Goal: Task Accomplishment & Management: Manage account settings

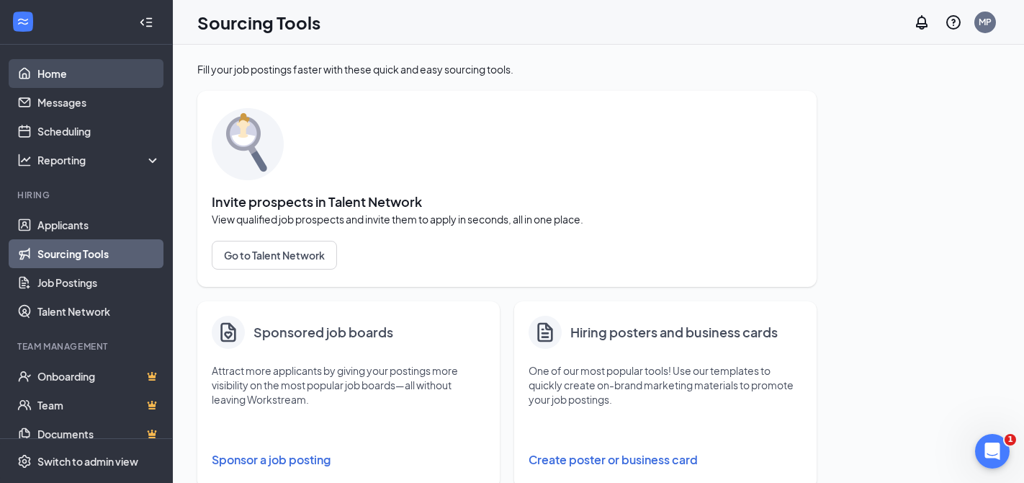
click at [48, 71] on link "Home" at bounding box center [98, 73] width 123 height 29
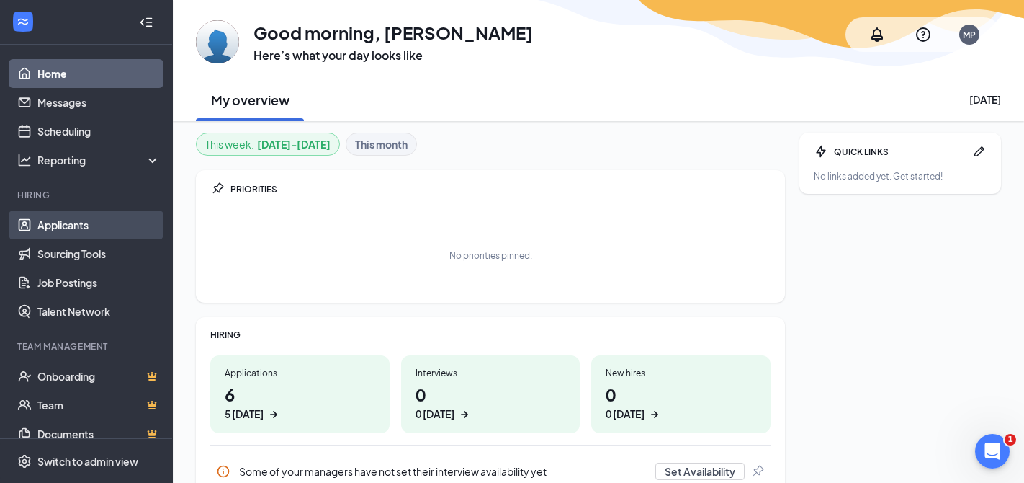
click at [84, 226] on link "Applicants" at bounding box center [98, 224] width 123 height 29
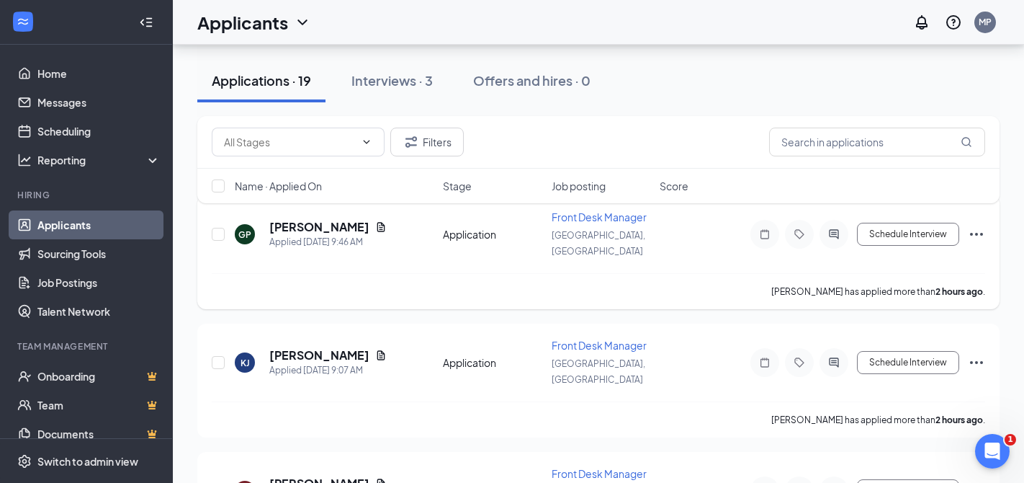
scroll to position [104, 0]
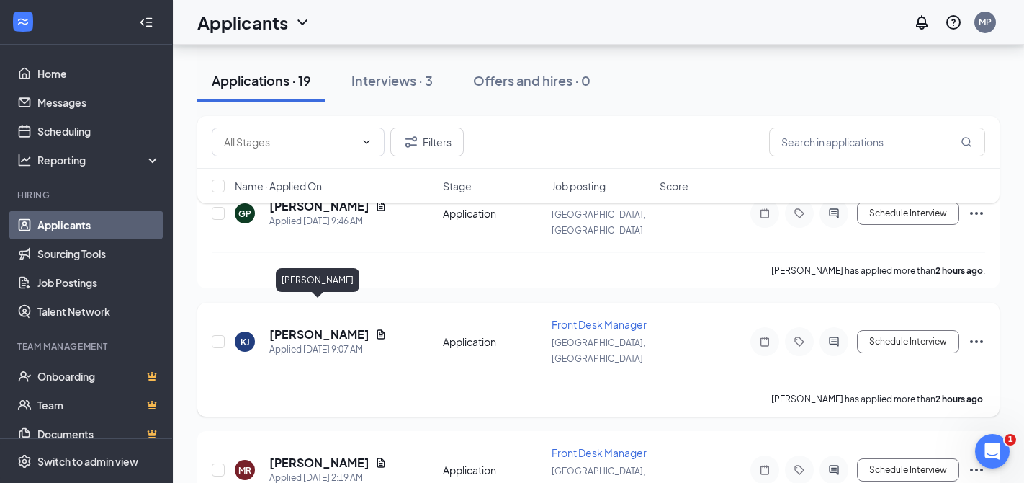
click at [320, 326] on h5 "[PERSON_NAME]" at bounding box center [319, 334] width 100 height 16
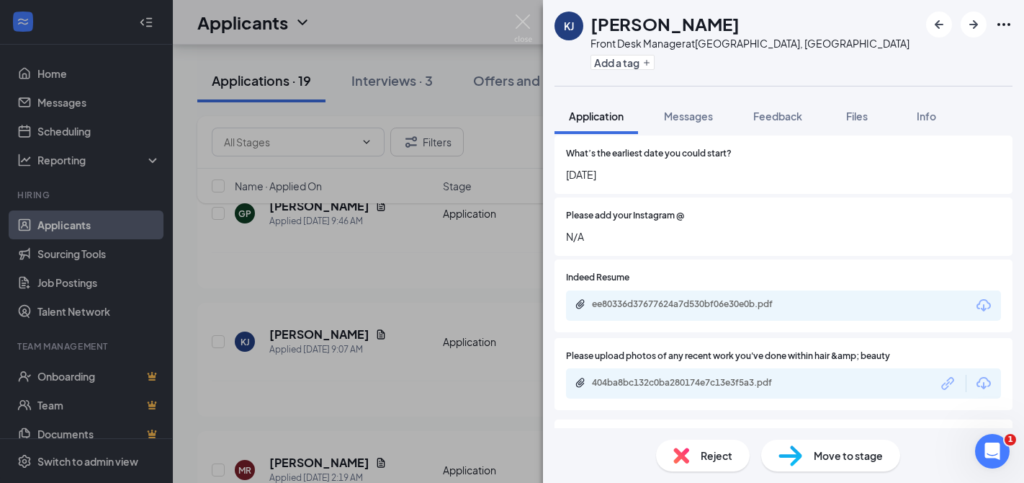
scroll to position [1155, 0]
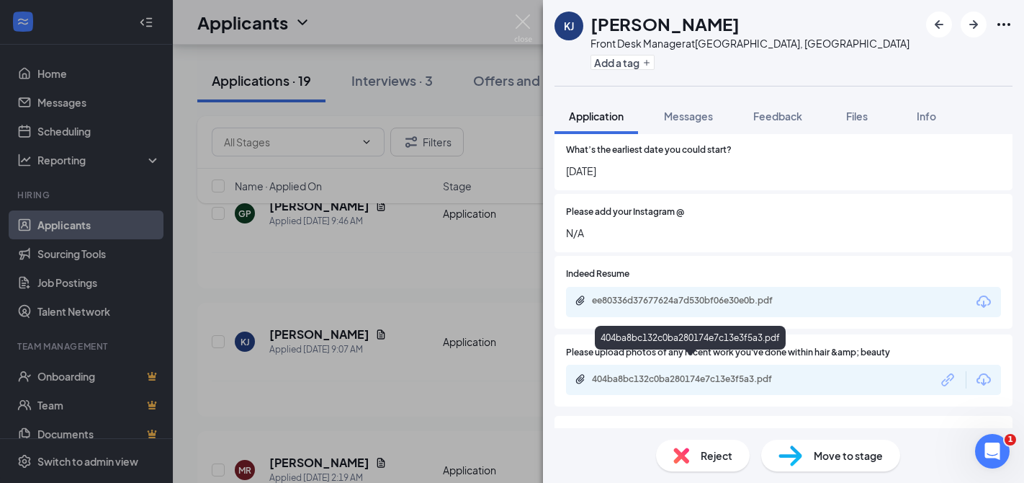
click at [631, 373] on div "404ba8bc132c0ba280174e7c13e3f5a3.pdf" at bounding box center [693, 379] width 202 height 12
click at [703, 452] on span "Reject" at bounding box center [717, 455] width 32 height 16
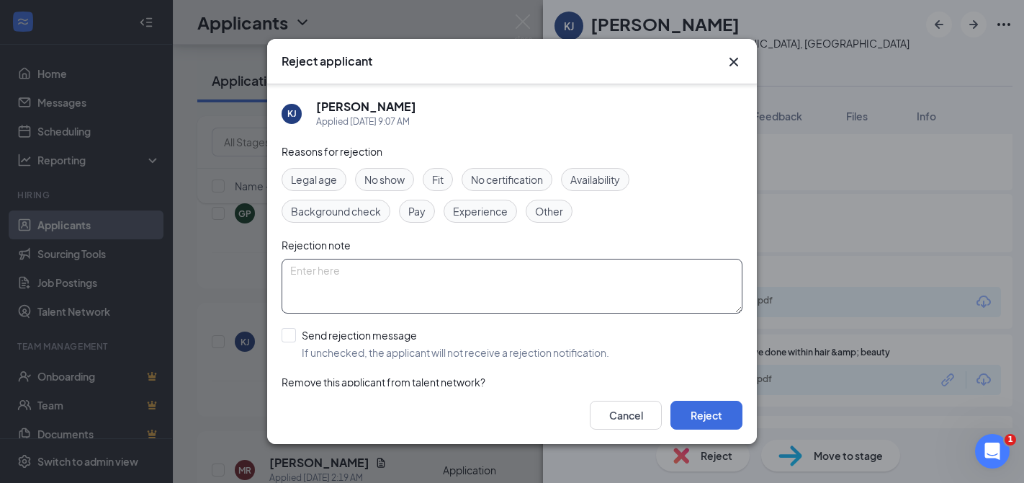
scroll to position [46, 0]
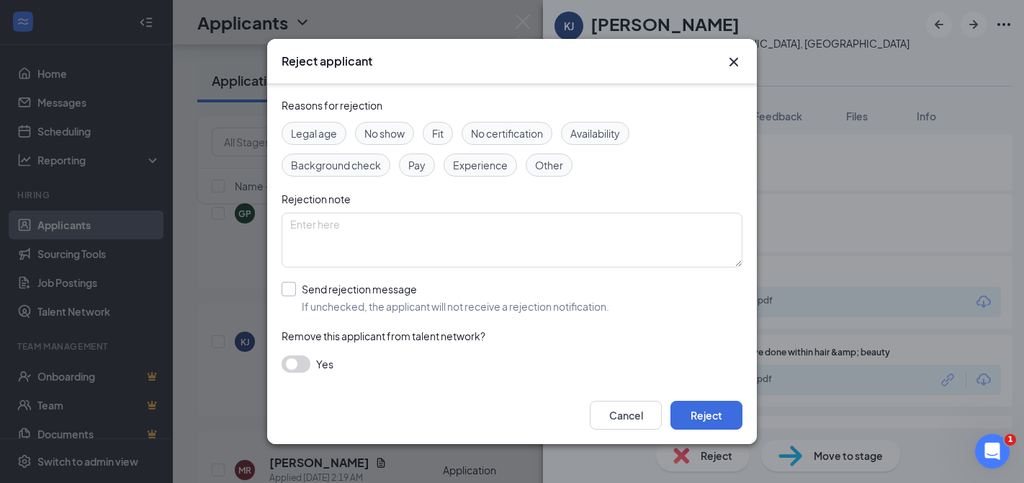
click at [290, 289] on input "Send rejection message If unchecked, the applicant will not receive a rejection…" at bounding box center [446, 298] width 328 height 32
checkbox input "true"
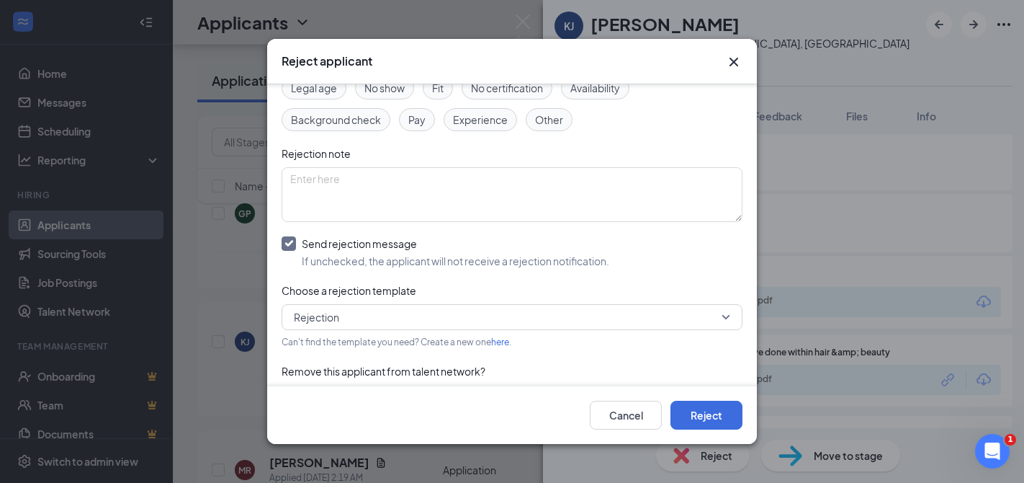
scroll to position [127, 0]
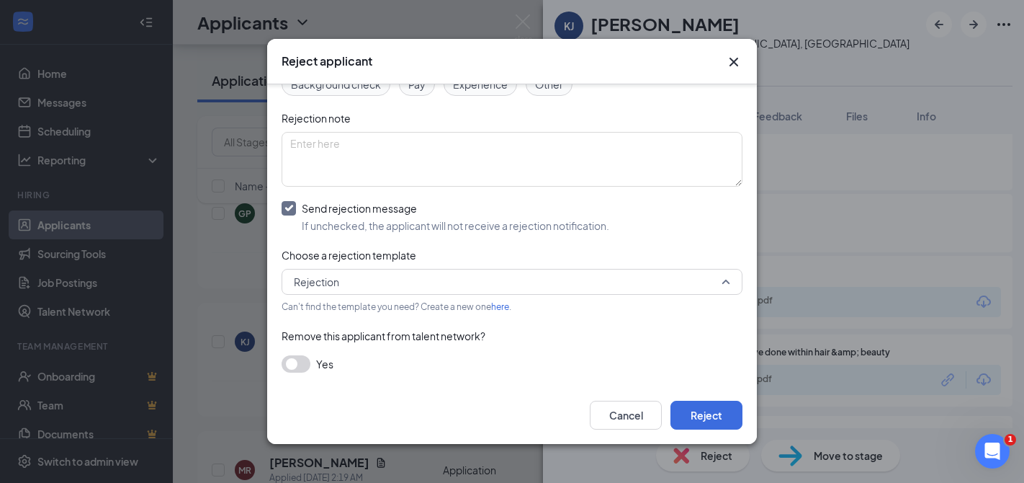
click at [725, 278] on span "Rejection" at bounding box center [512, 282] width 437 height 22
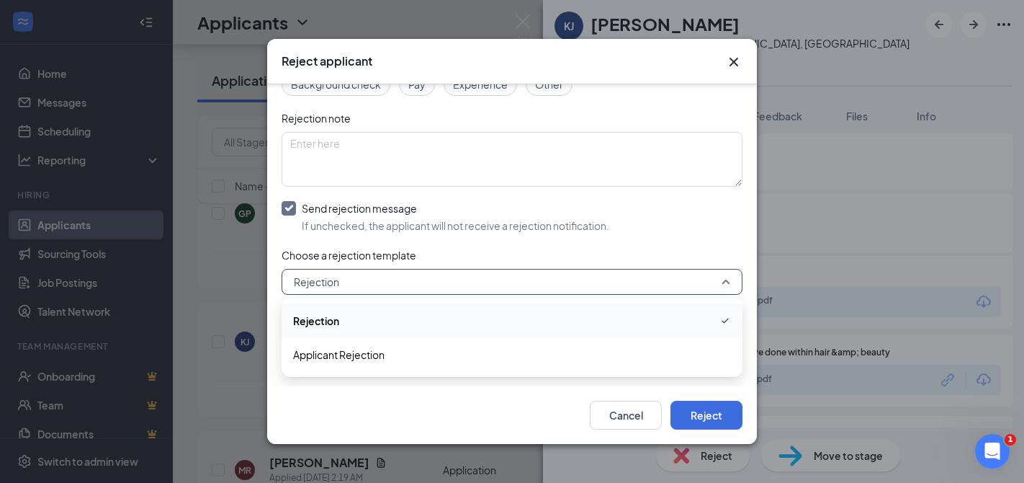
click at [328, 323] on span "Rejection" at bounding box center [316, 321] width 46 height 16
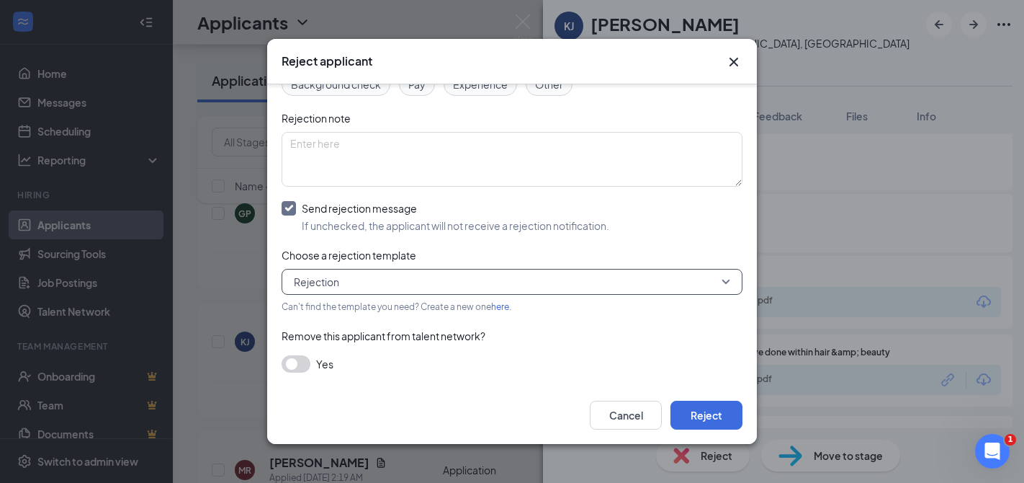
click at [305, 363] on button "button" at bounding box center [296, 363] width 29 height 17
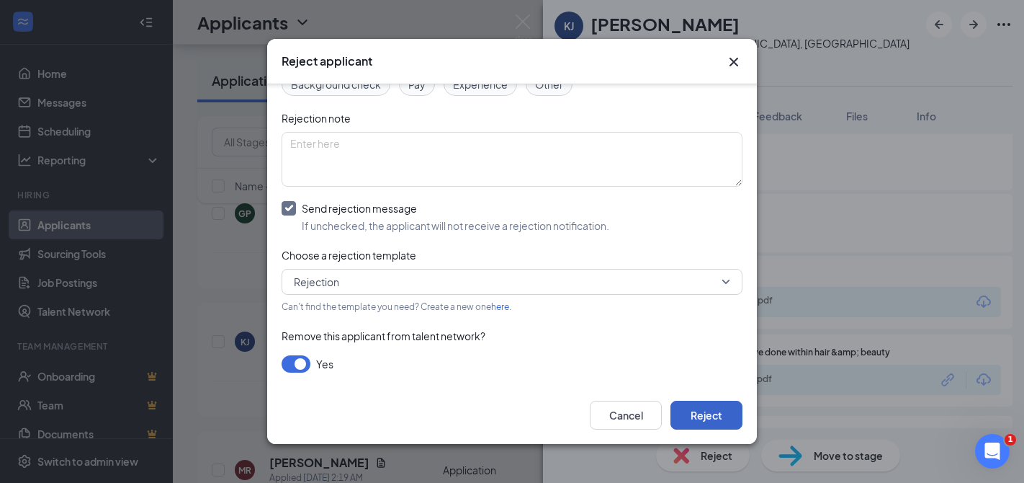
click at [702, 413] on button "Reject" at bounding box center [707, 415] width 72 height 29
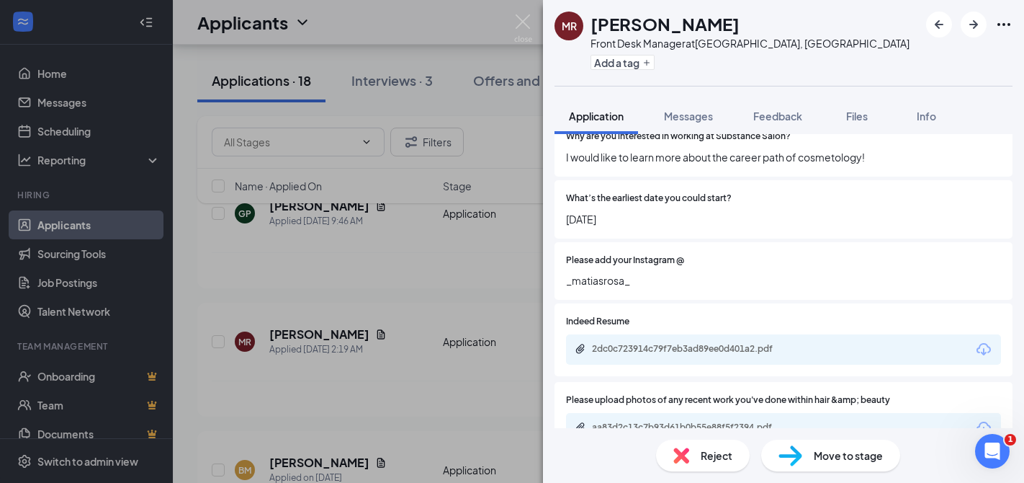
scroll to position [1014, 0]
click at [520, 22] on img at bounding box center [523, 28] width 18 height 28
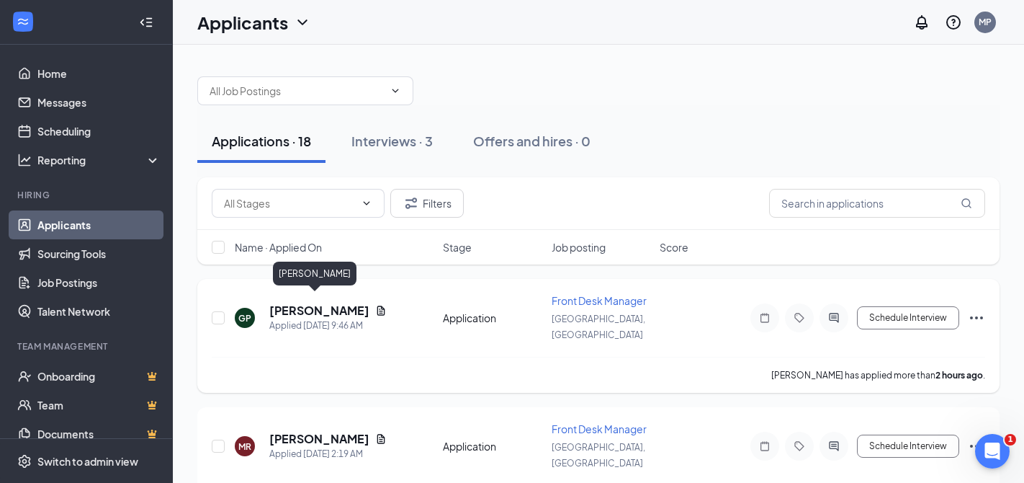
click at [326, 303] on h5 "[PERSON_NAME]" at bounding box center [319, 311] width 100 height 16
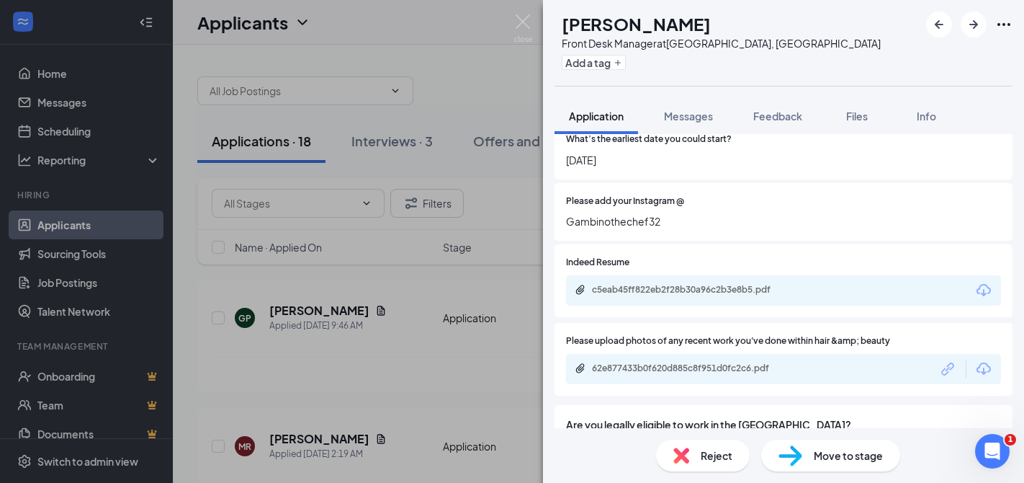
scroll to position [1076, 0]
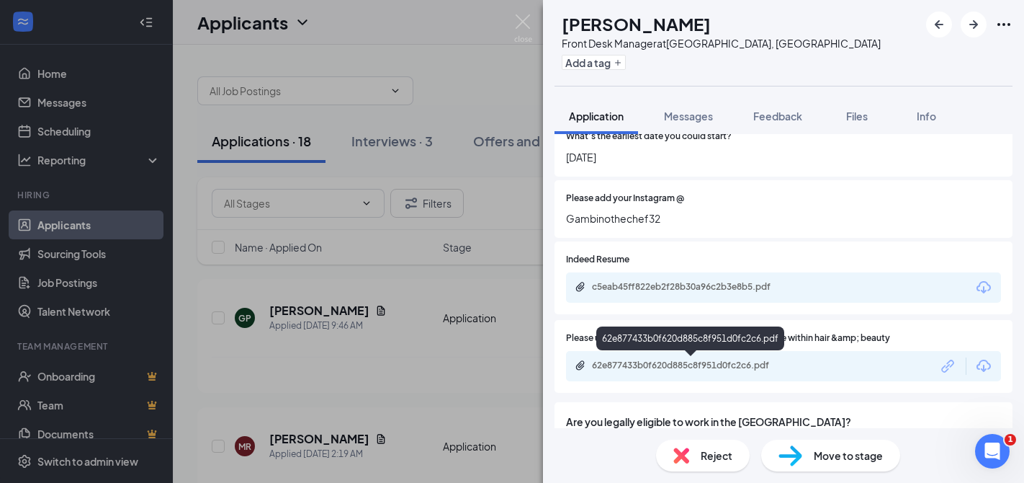
click at [671, 362] on div "62e877433b0f620d885c8f951d0fc2c6.pdf" at bounding box center [693, 365] width 202 height 12
click at [706, 452] on span "Reject" at bounding box center [717, 455] width 32 height 16
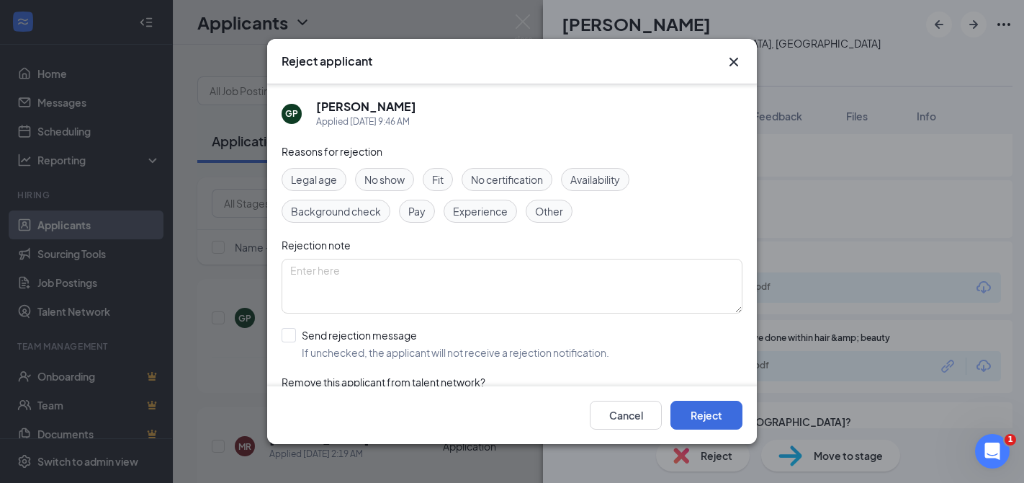
scroll to position [46, 0]
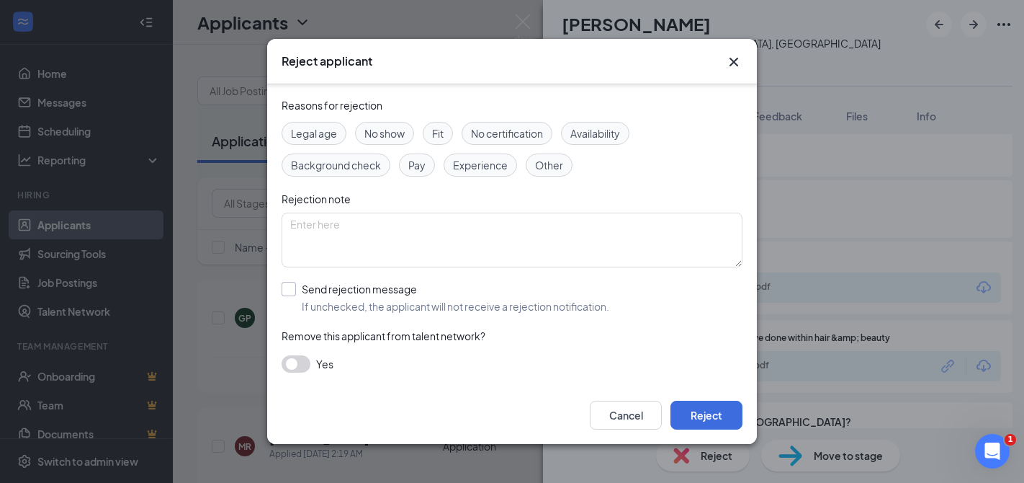
click at [291, 286] on input "Send rejection message If unchecked, the applicant will not receive a rejection…" at bounding box center [446, 298] width 328 height 32
checkbox input "true"
click at [718, 414] on button "Reject" at bounding box center [707, 415] width 72 height 29
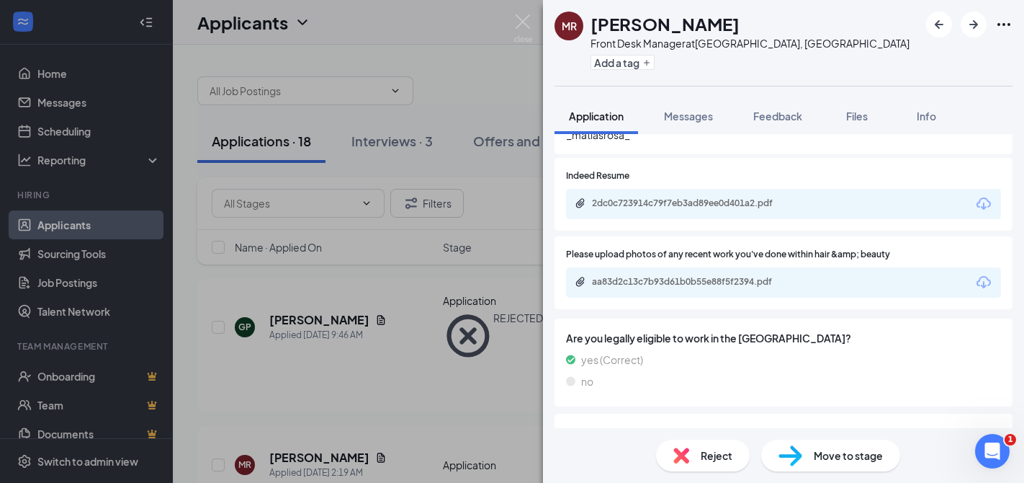
scroll to position [1157, 0]
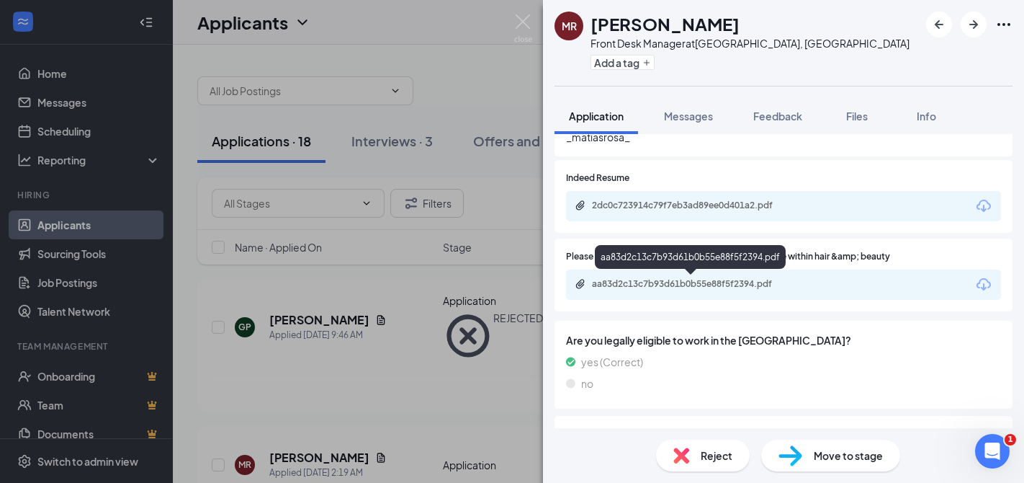
click at [691, 288] on div "aa83d2c13c7b93d61b0b55e88f5f2394.pdf" at bounding box center [693, 284] width 202 height 12
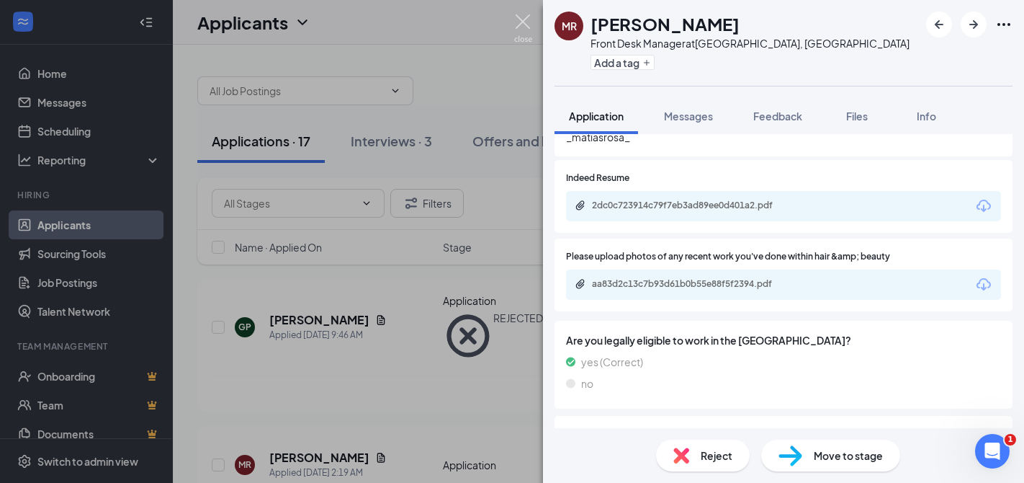
click at [518, 15] on img at bounding box center [523, 28] width 18 height 28
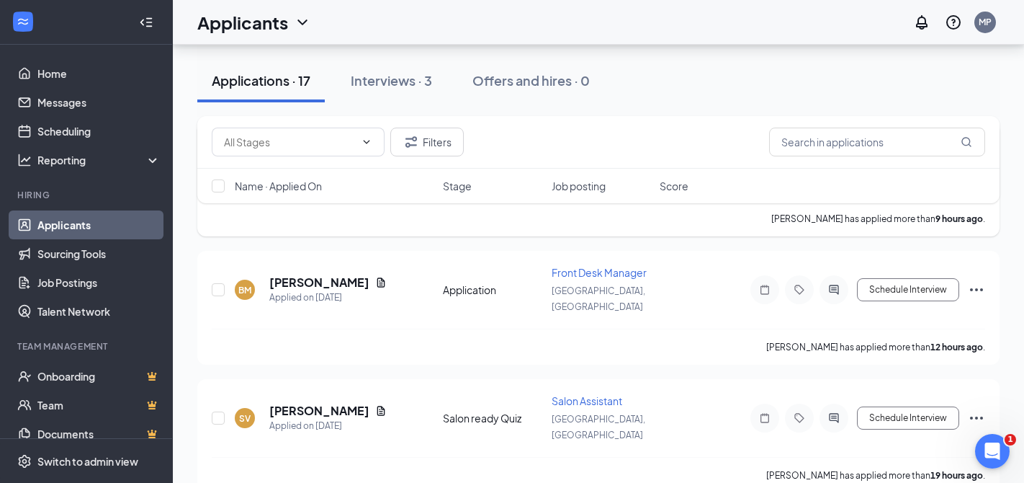
scroll to position [162, 0]
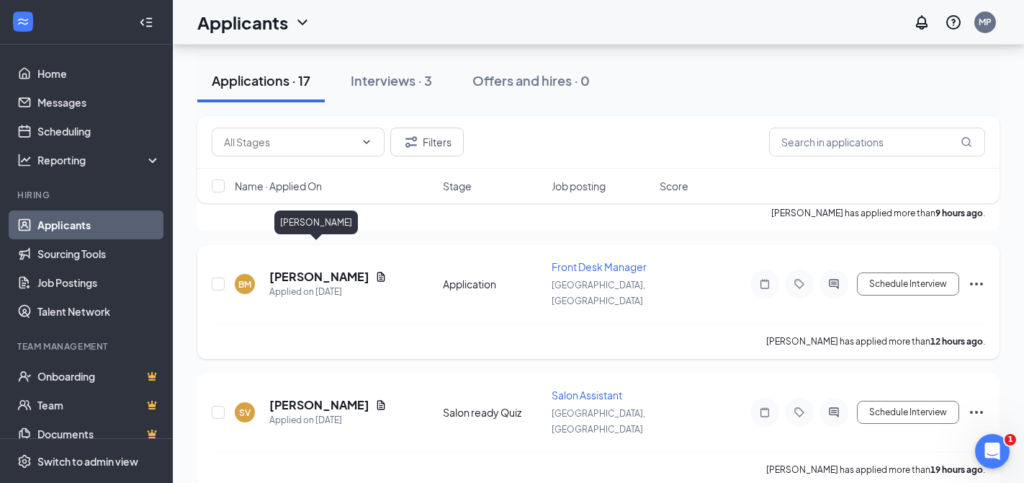
click at [317, 269] on h5 "[PERSON_NAME]" at bounding box center [319, 277] width 100 height 16
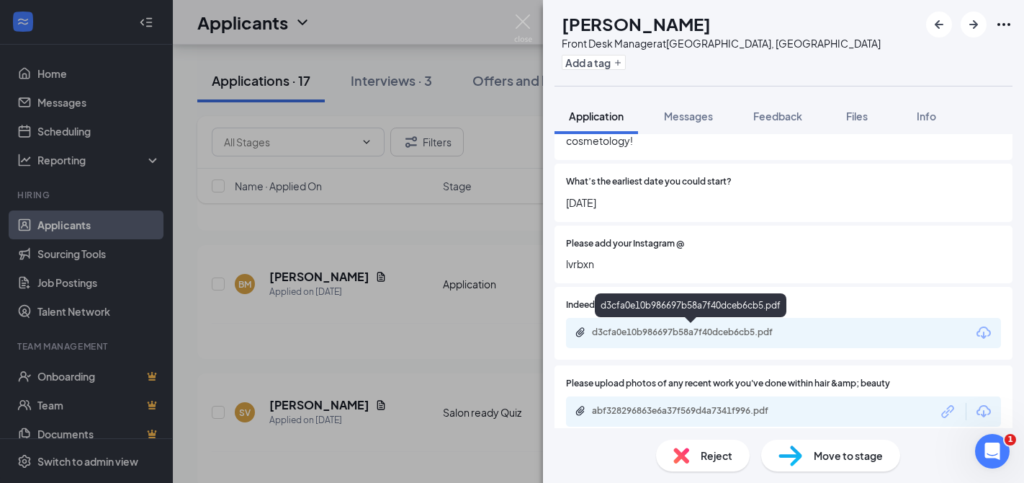
scroll to position [1180, 0]
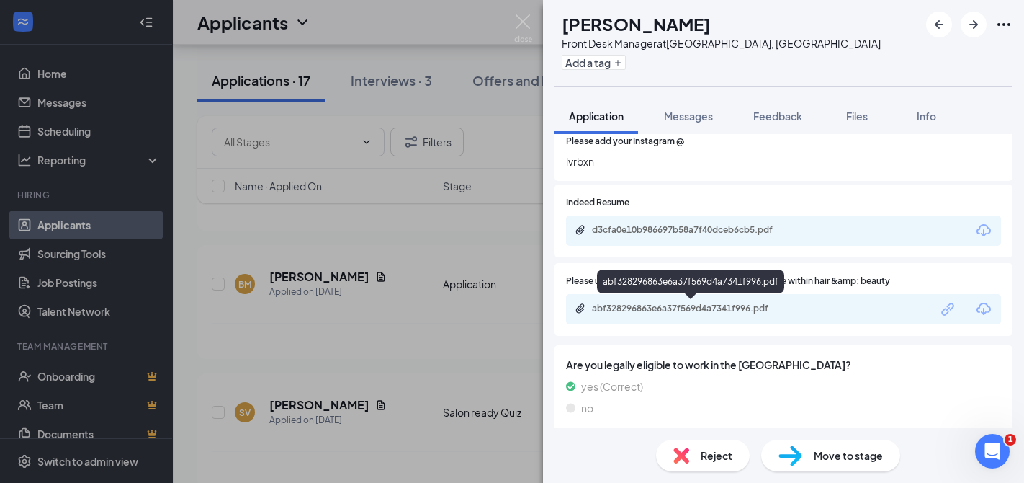
click at [678, 310] on div "abf328296863e6a37f569d4a7341f996.pdf" at bounding box center [693, 309] width 202 height 12
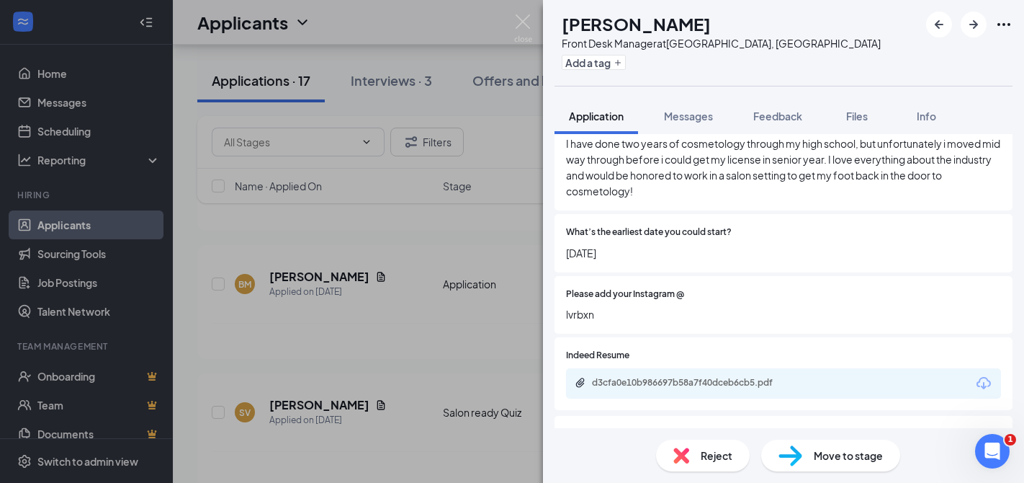
scroll to position [1045, 0]
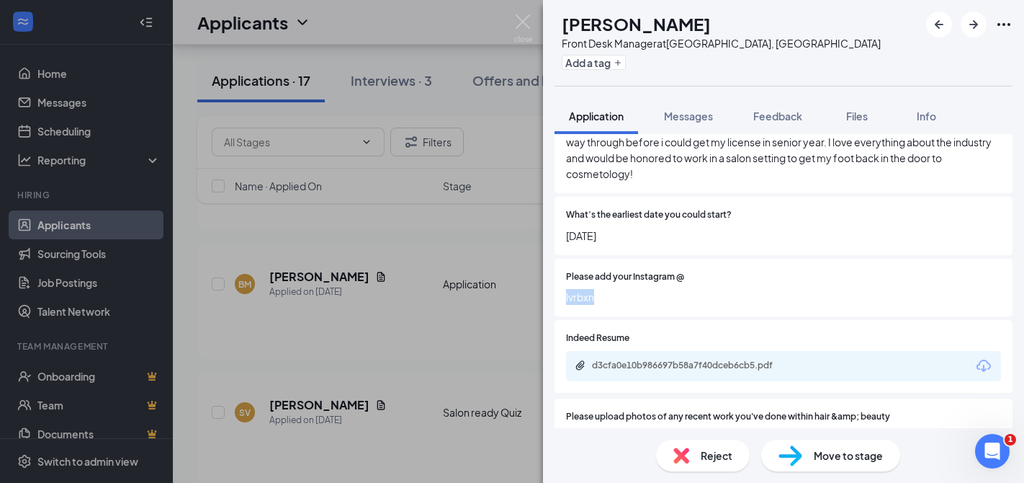
drag, startPoint x: 600, startPoint y: 291, endPoint x: 532, endPoint y: 299, distance: 68.2
click at [532, 299] on div "BM [PERSON_NAME] Front Desk Manager at [GEOGRAPHIC_DATA], [GEOGRAPHIC_DATA] Add…" at bounding box center [512, 241] width 1024 height 483
copy span "lvrbxn"
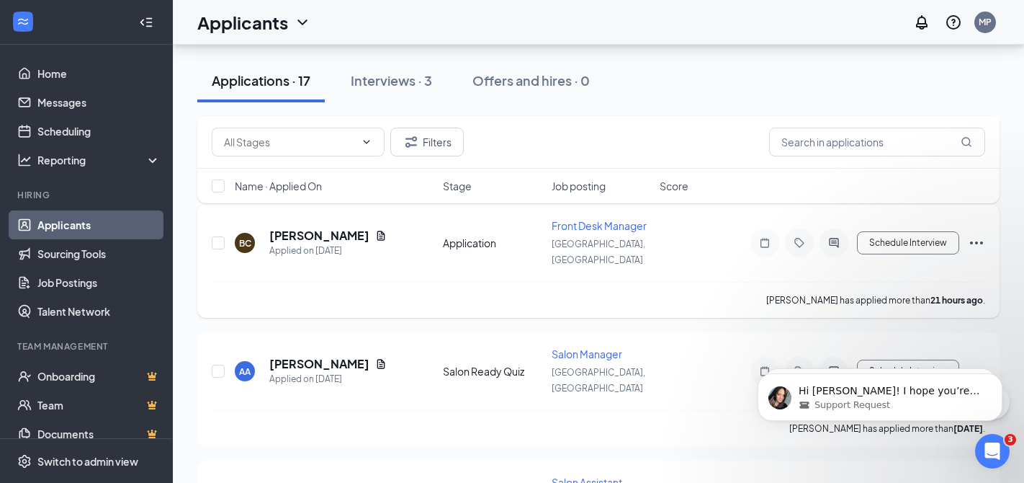
scroll to position [486, 0]
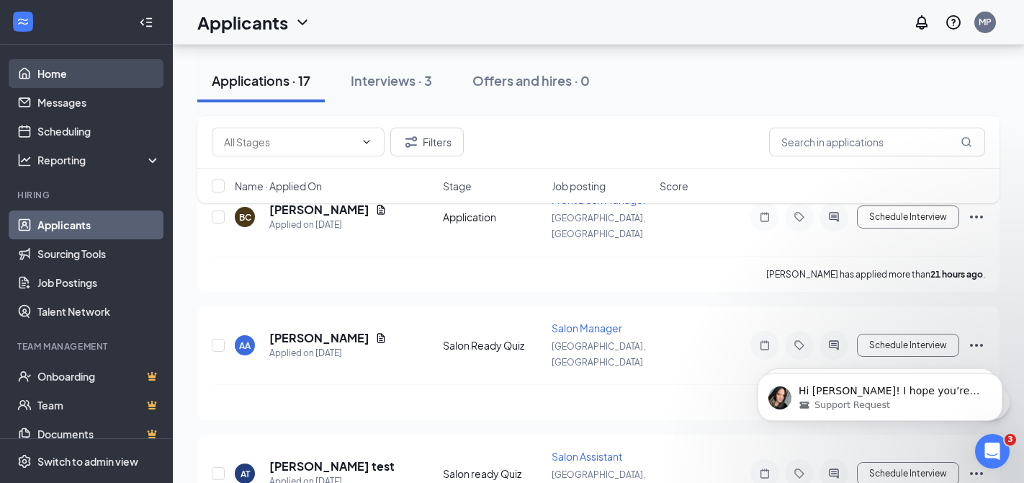
click at [53, 73] on link "Home" at bounding box center [98, 73] width 123 height 29
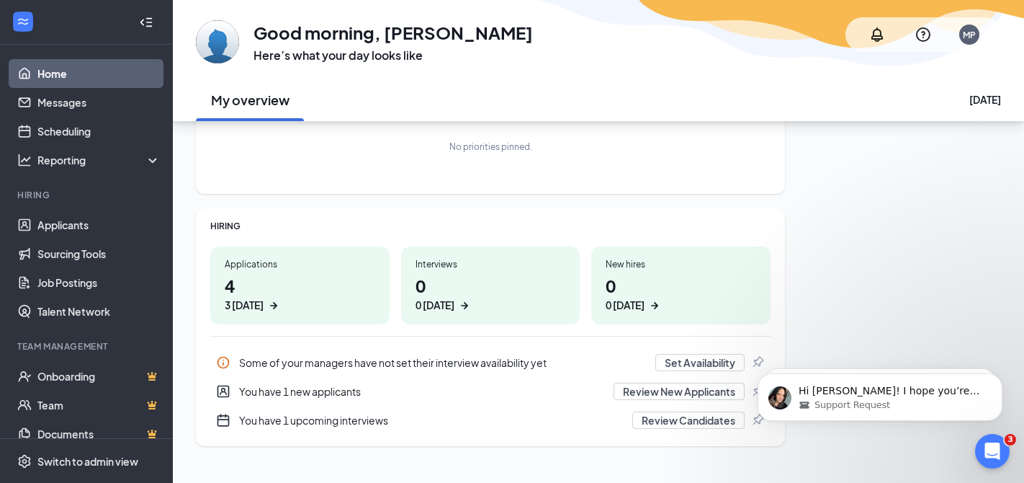
scroll to position [130, 0]
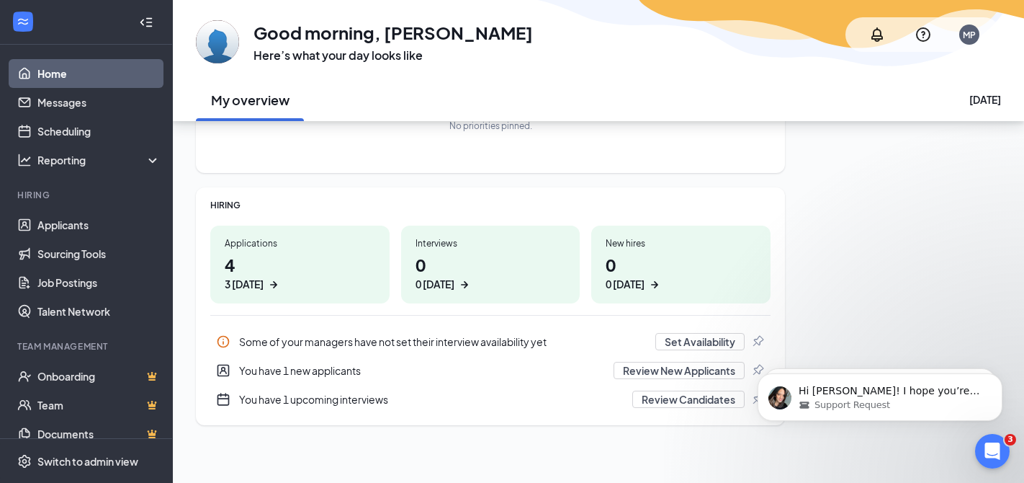
click at [251, 251] on div "Applications 4 3 today" at bounding box center [299, 264] width 179 height 78
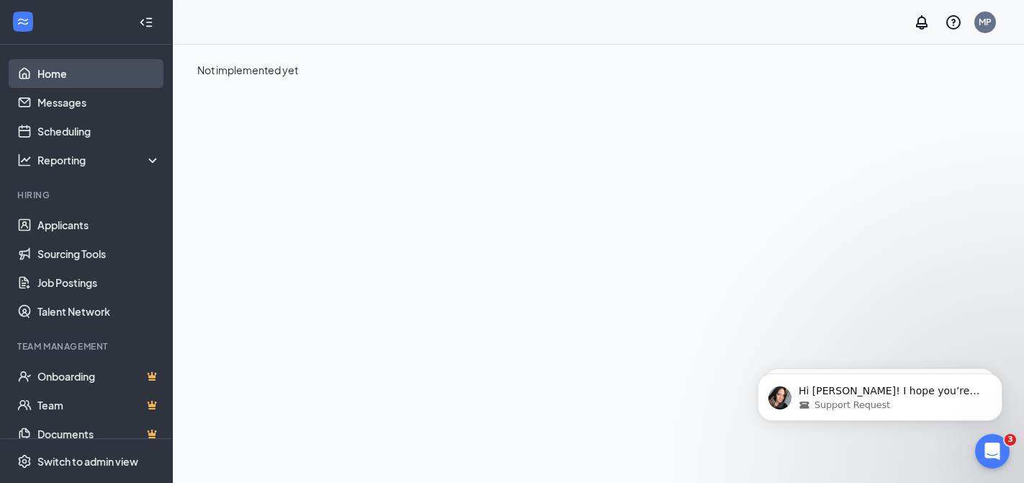
click at [51, 72] on link "Home" at bounding box center [98, 73] width 123 height 29
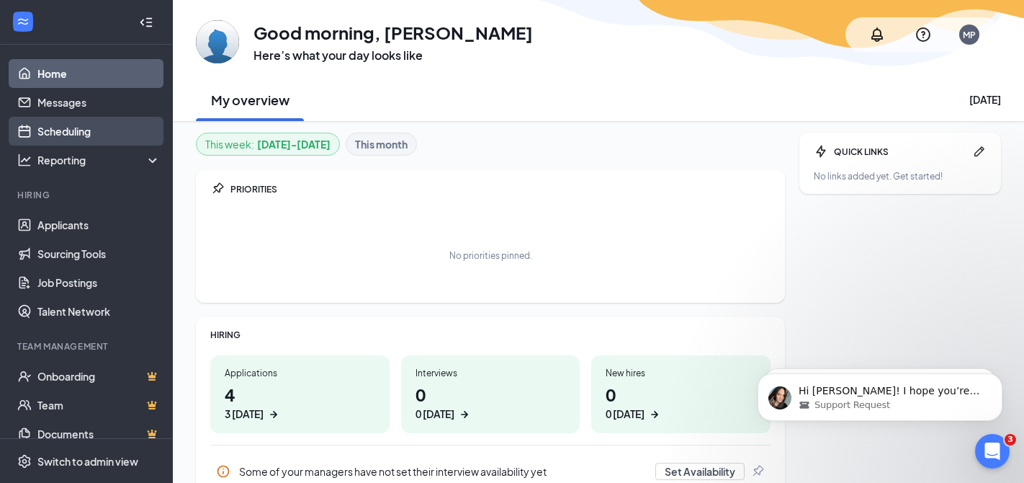
click at [61, 127] on link "Scheduling" at bounding box center [98, 131] width 123 height 29
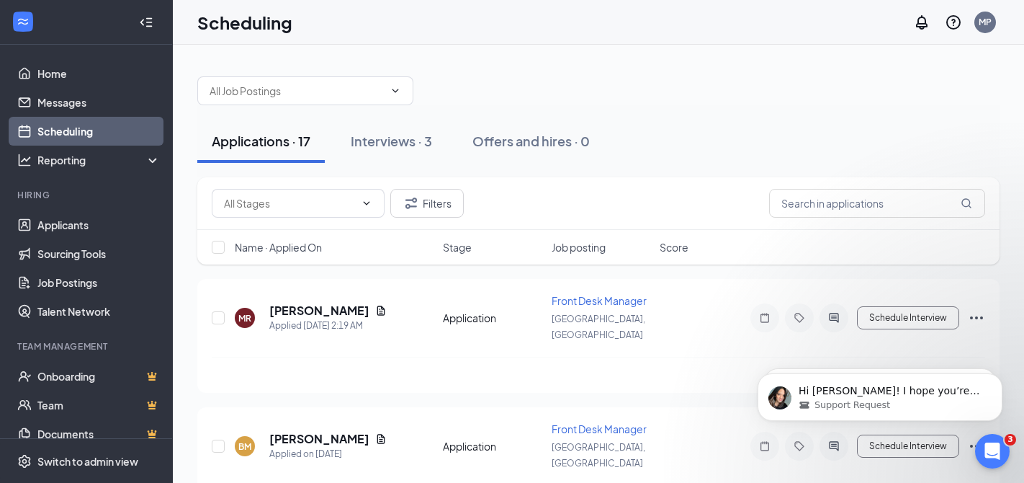
click at [76, 128] on link "Scheduling" at bounding box center [98, 131] width 123 height 29
click at [65, 131] on link "Scheduling" at bounding box center [98, 131] width 123 height 29
click at [399, 93] on icon "ChevronDown" at bounding box center [396, 91] width 12 height 12
click at [395, 93] on icon "ChevronDown" at bounding box center [396, 91] width 12 height 12
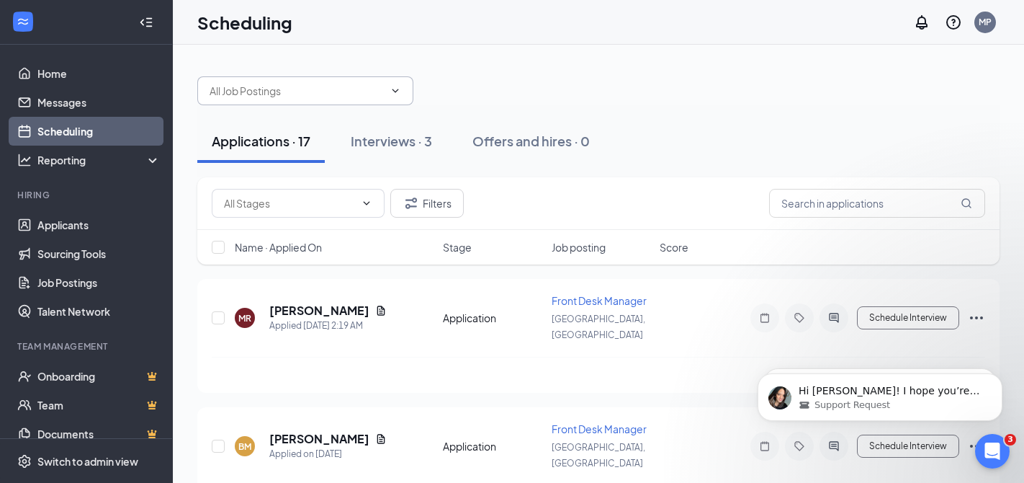
click at [389, 86] on span at bounding box center [394, 91] width 14 height 12
click at [46, 72] on link "Home" at bounding box center [98, 73] width 123 height 29
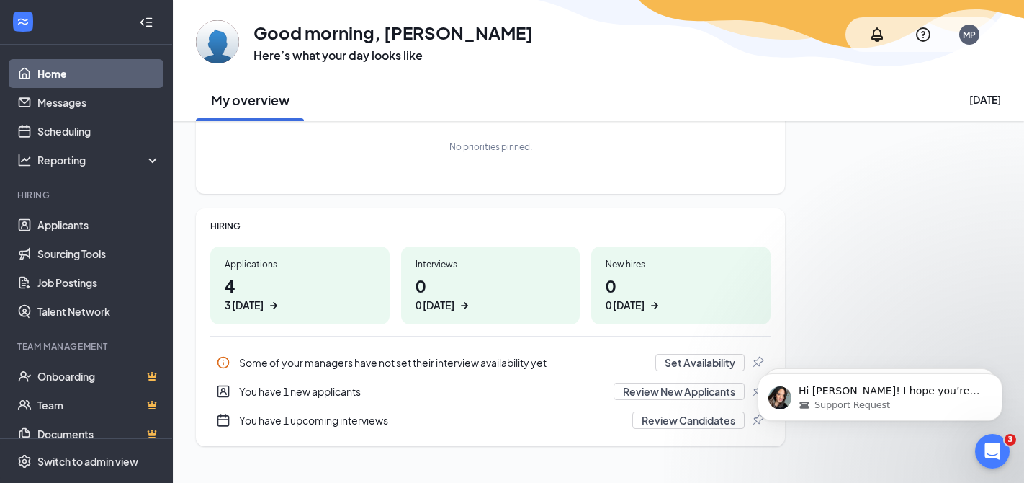
scroll to position [130, 0]
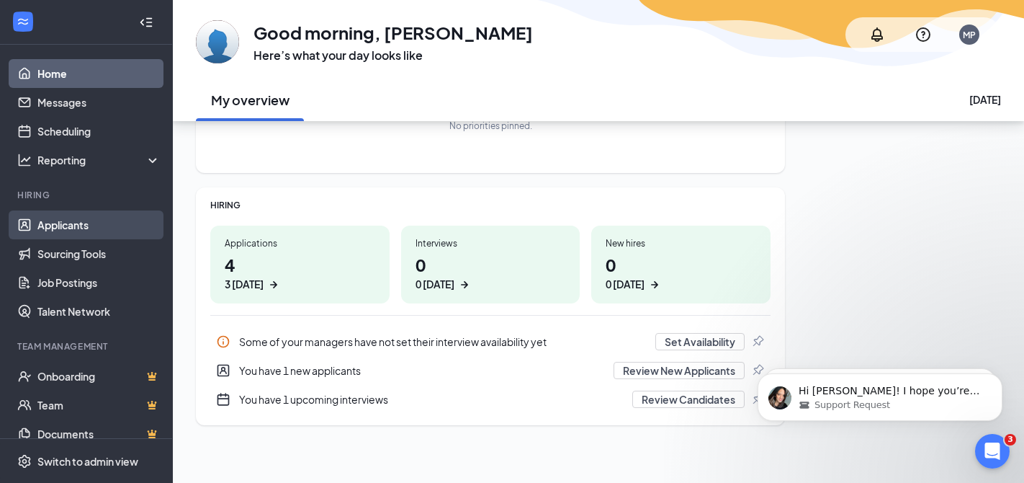
click at [62, 222] on link "Applicants" at bounding box center [98, 224] width 123 height 29
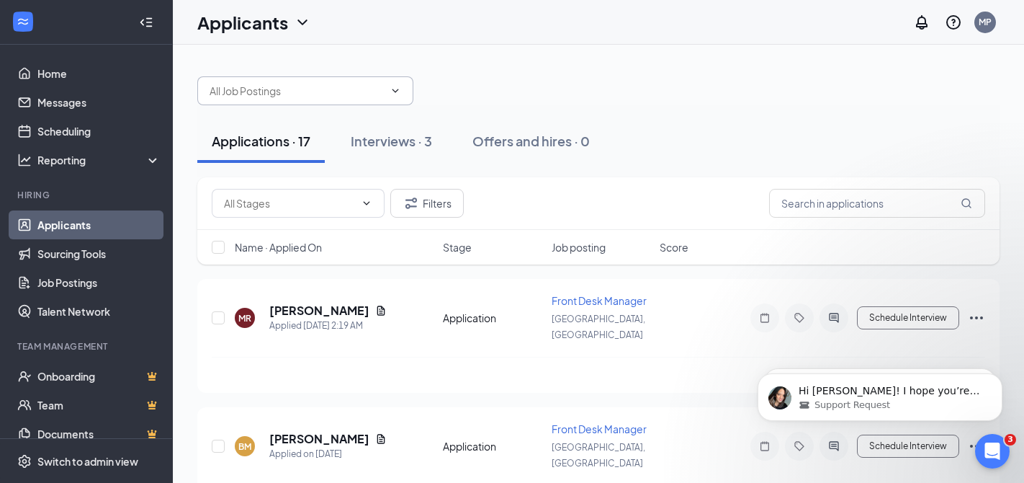
click at [251, 94] on input "text" at bounding box center [297, 91] width 174 height 16
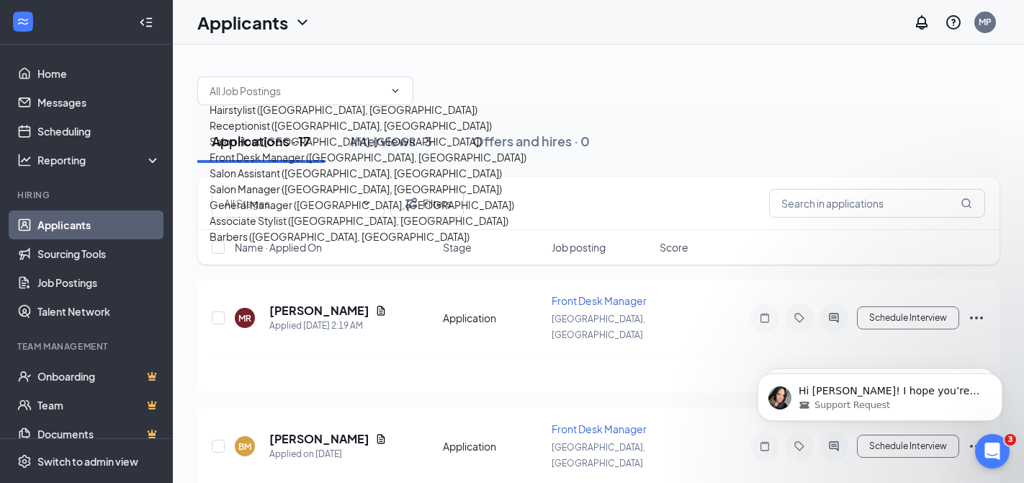
click at [615, 72] on div "Hairstylist (Rutherford, NJ) Receptionist (Rutherford, NJ) Salon Host (Rutherfo…" at bounding box center [598, 83] width 802 height 43
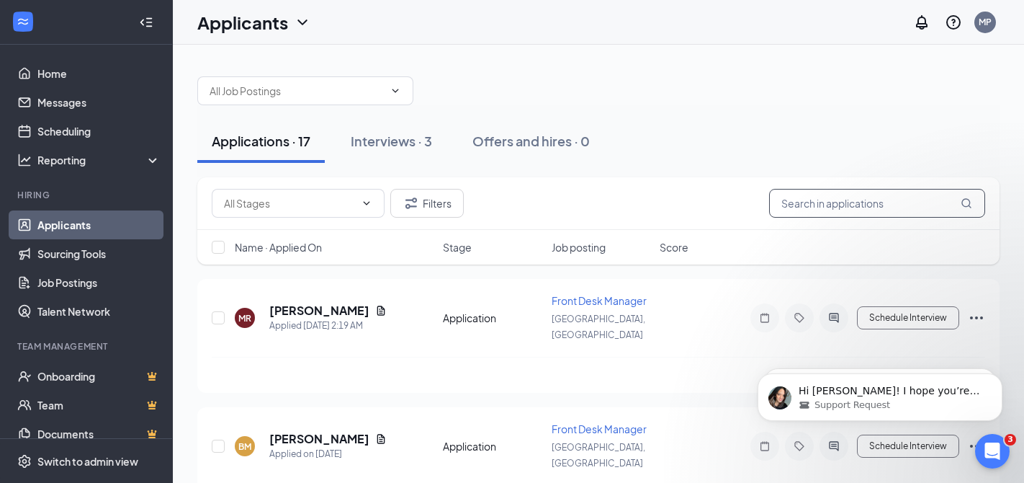
click at [872, 206] on input "text" at bounding box center [877, 203] width 216 height 29
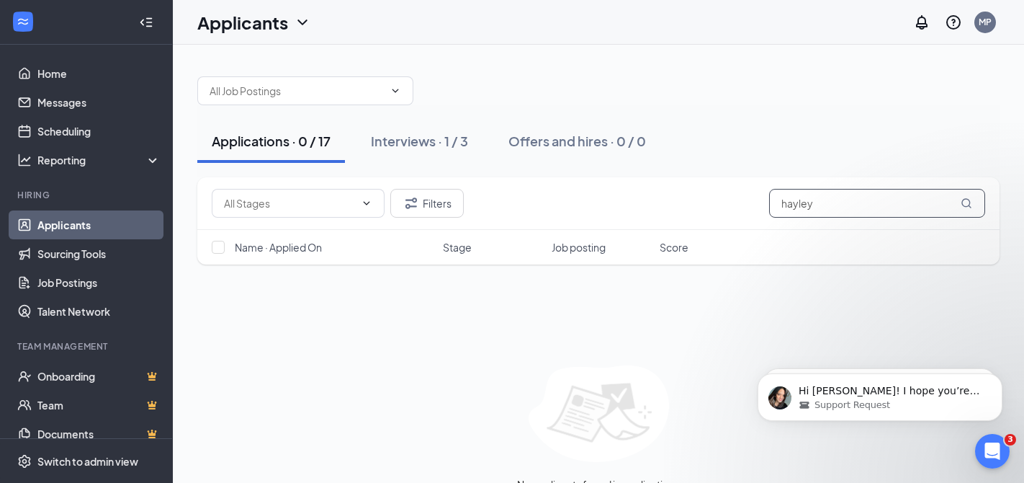
click at [836, 206] on input "hayley" at bounding box center [877, 203] width 216 height 29
type input "h"
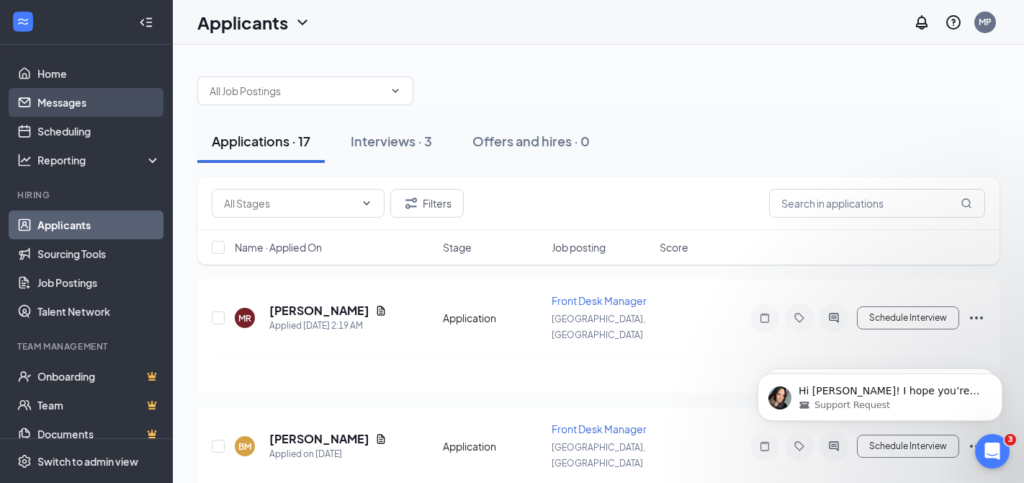
click at [57, 102] on link "Messages" at bounding box center [98, 102] width 123 height 29
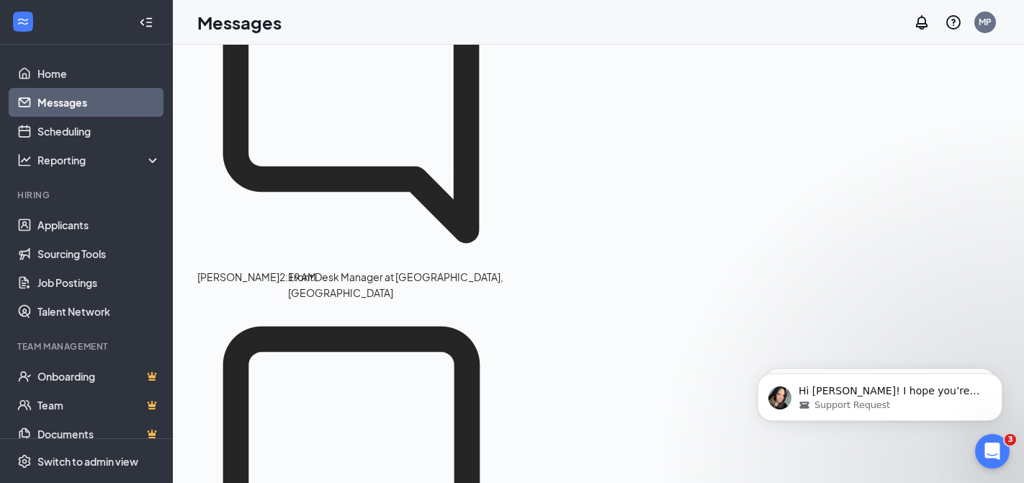
scroll to position [78, 0]
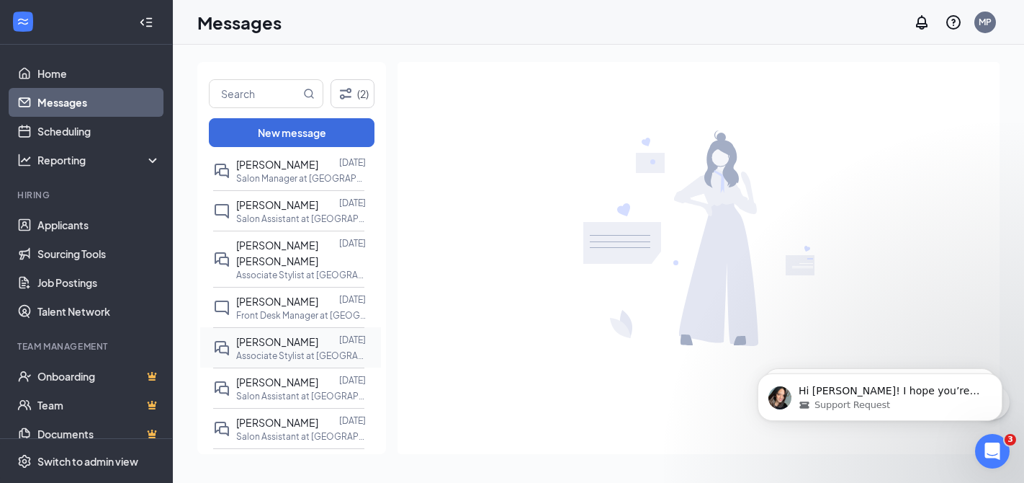
click at [271, 334] on div "Hayley Dilisi" at bounding box center [277, 342] width 82 height 16
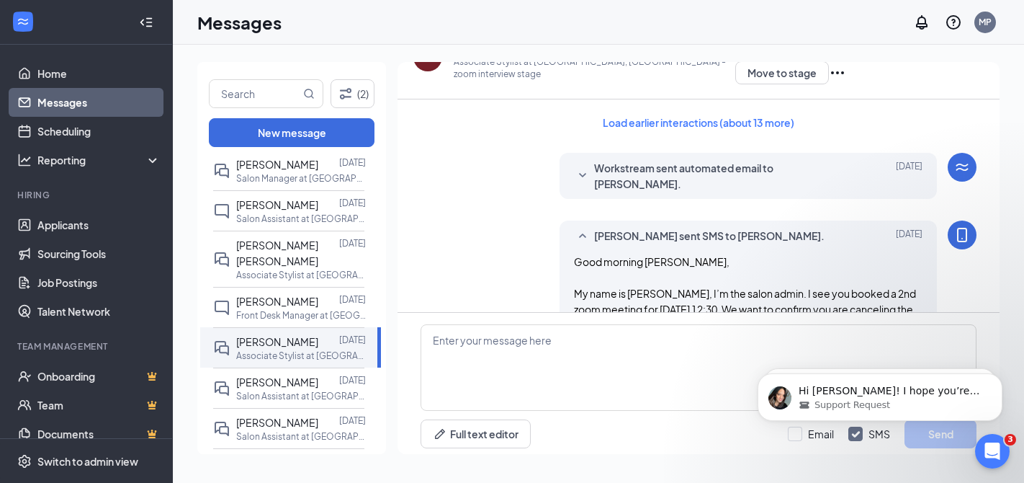
click at [539, 66] on p "Associate Stylist at Rutherford, NJ - zoom interview stage" at bounding box center [595, 67] width 282 height 24
click at [482, 68] on p "Associate Stylist at Rutherford, NJ - zoom interview stage" at bounding box center [595, 67] width 282 height 24
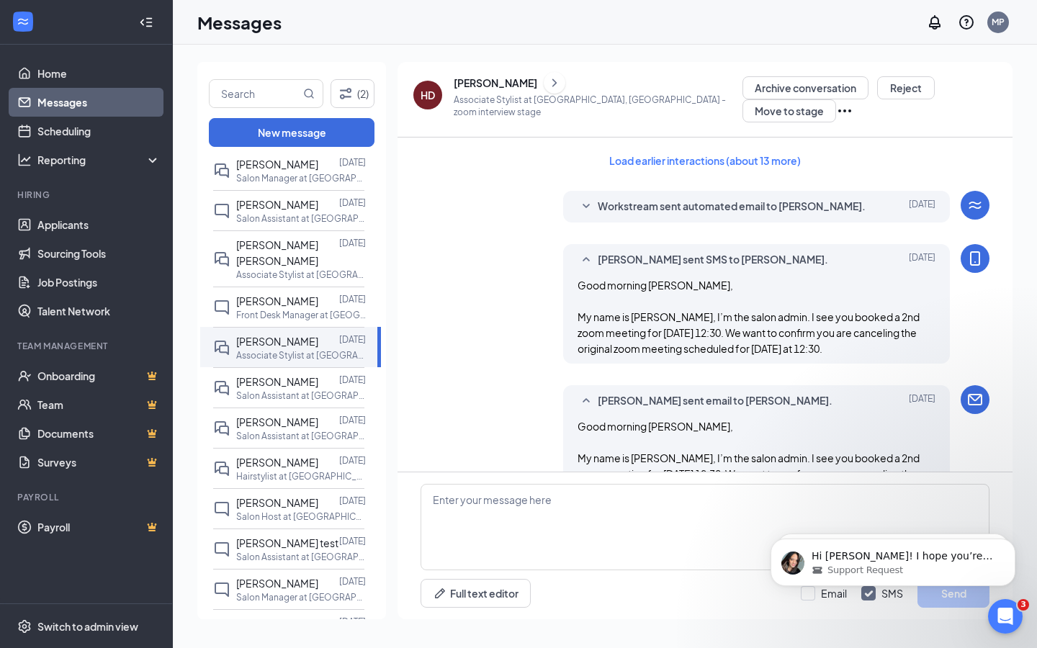
click at [547, 88] on icon "ChevronRight" at bounding box center [554, 82] width 14 height 17
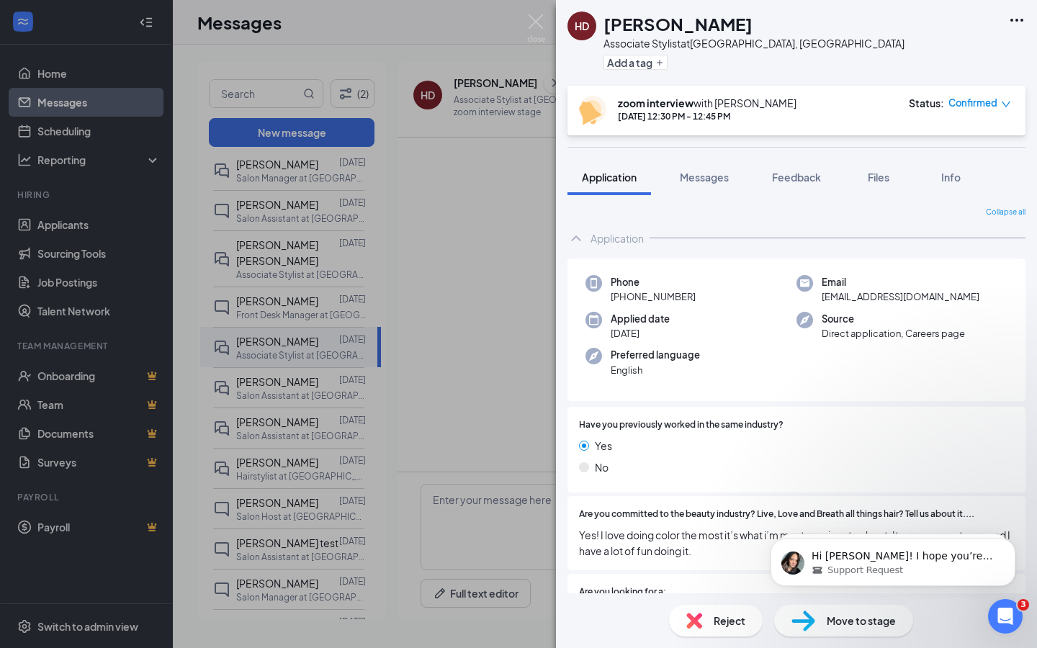
click at [839, 482] on span "Move to stage" at bounding box center [861, 621] width 69 height 16
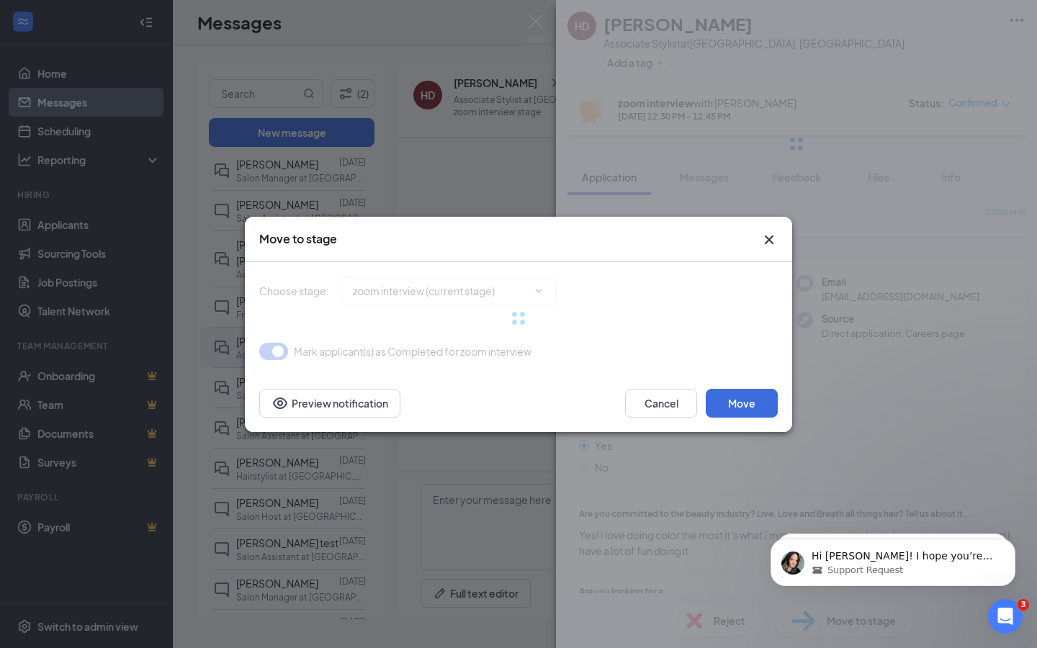
type input "Hiring Complete (final stage)"
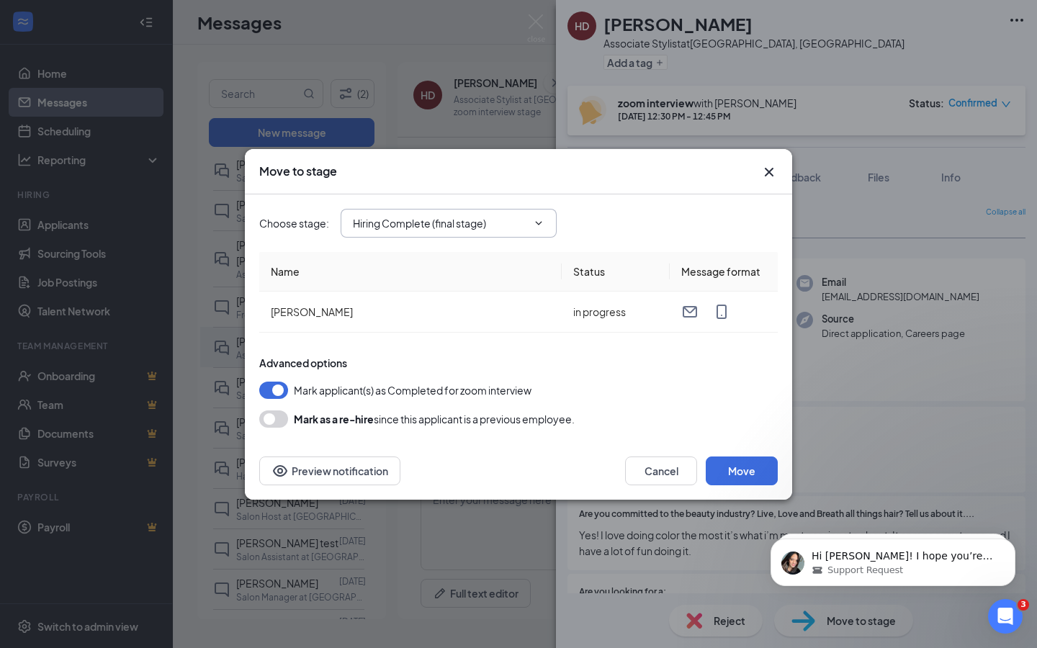
click at [459, 222] on input "Hiring Complete (final stage)" at bounding box center [440, 223] width 174 height 16
click at [681, 231] on div "Choose stage : Hiring Complete (final stage) Application zoom interview (curren…" at bounding box center [518, 223] width 519 height 29
click at [661, 477] on button "Cancel" at bounding box center [661, 471] width 72 height 29
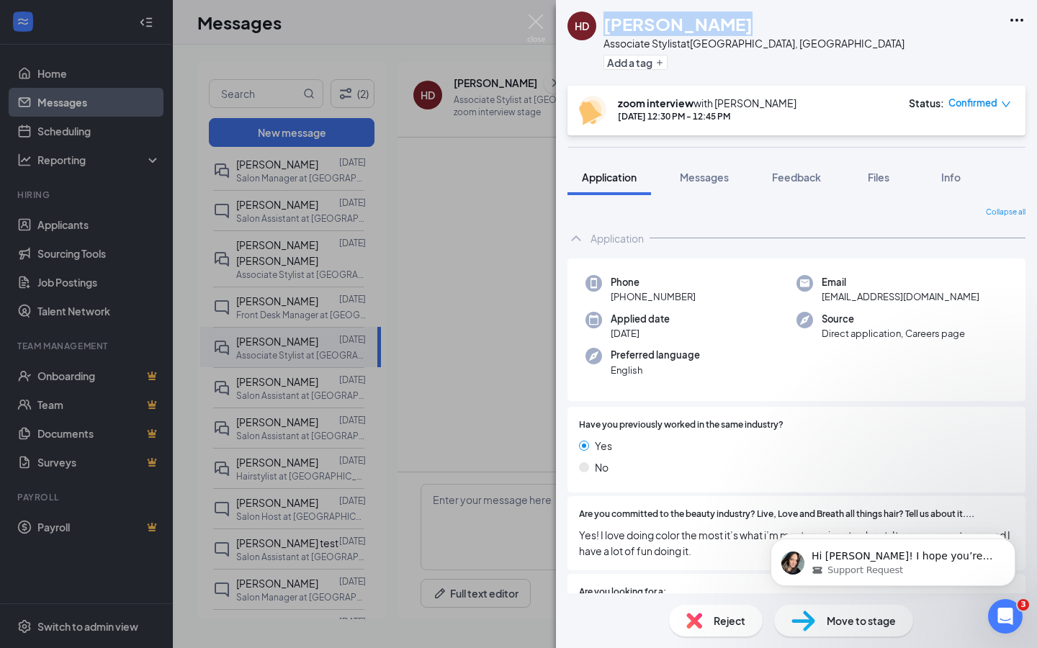
drag, startPoint x: 708, startPoint y: 25, endPoint x: 605, endPoint y: 19, distance: 103.2
click at [606, 19] on div "Hayley Dilisi" at bounding box center [754, 24] width 301 height 24
copy h1 "Hayley Dilisi"
click at [885, 180] on span "Files" at bounding box center [879, 177] width 22 height 13
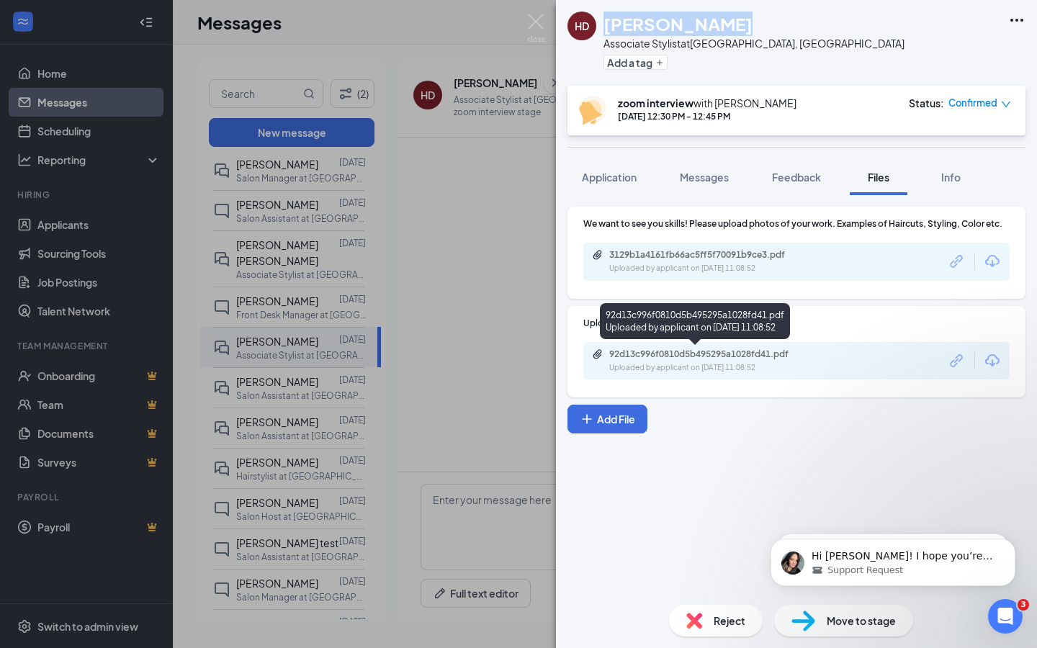
click at [716, 359] on div "92d13c996f0810d5b495295a1028fd41.pdf" at bounding box center [710, 355] width 202 height 12
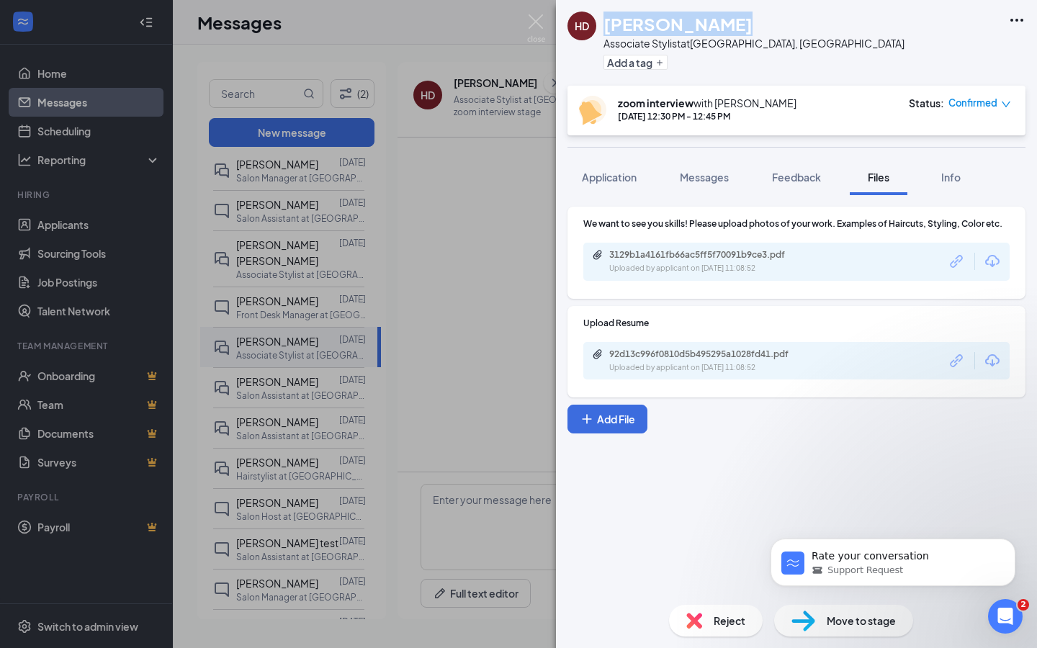
click at [712, 22] on div "Hayley Dilisi" at bounding box center [754, 24] width 301 height 24
drag, startPoint x: 712, startPoint y: 22, endPoint x: 614, endPoint y: 22, distance: 98.0
click at [614, 22] on div "Hayley Dilisi" at bounding box center [754, 24] width 301 height 24
